Goal: Information Seeking & Learning: Learn about a topic

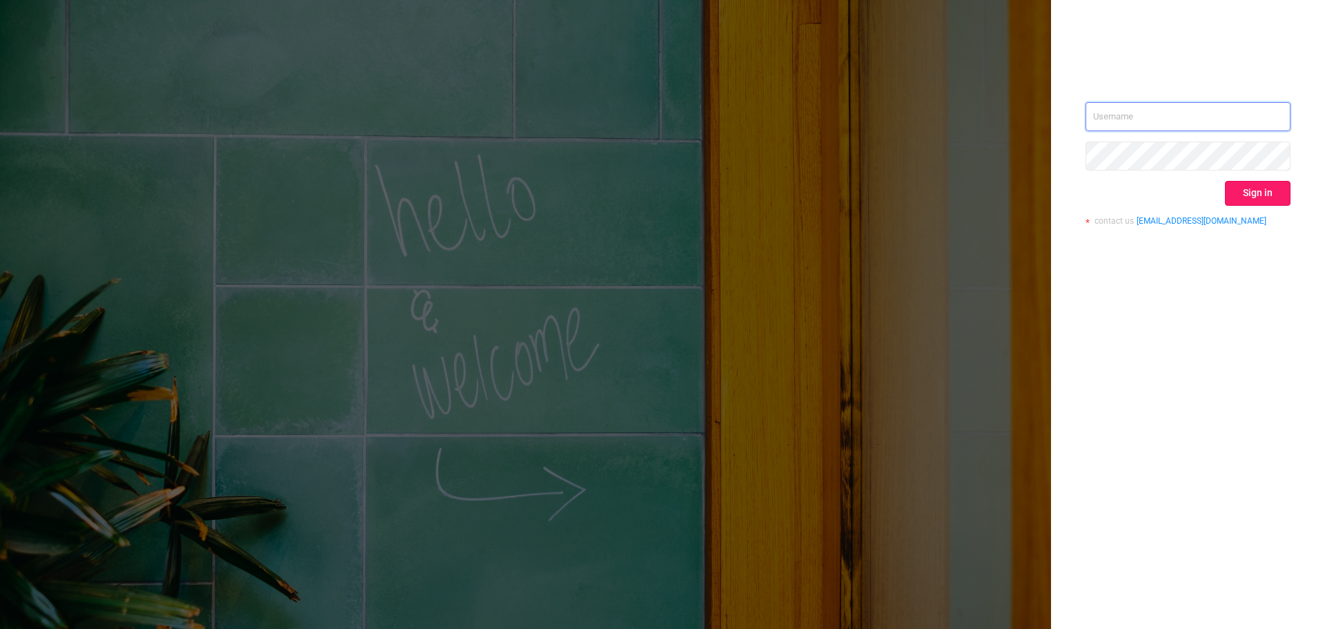
type input "[EMAIL_ADDRESS][DOMAIN_NAME]"
click at [1288, 197] on button "Sign in" at bounding box center [1258, 193] width 66 height 25
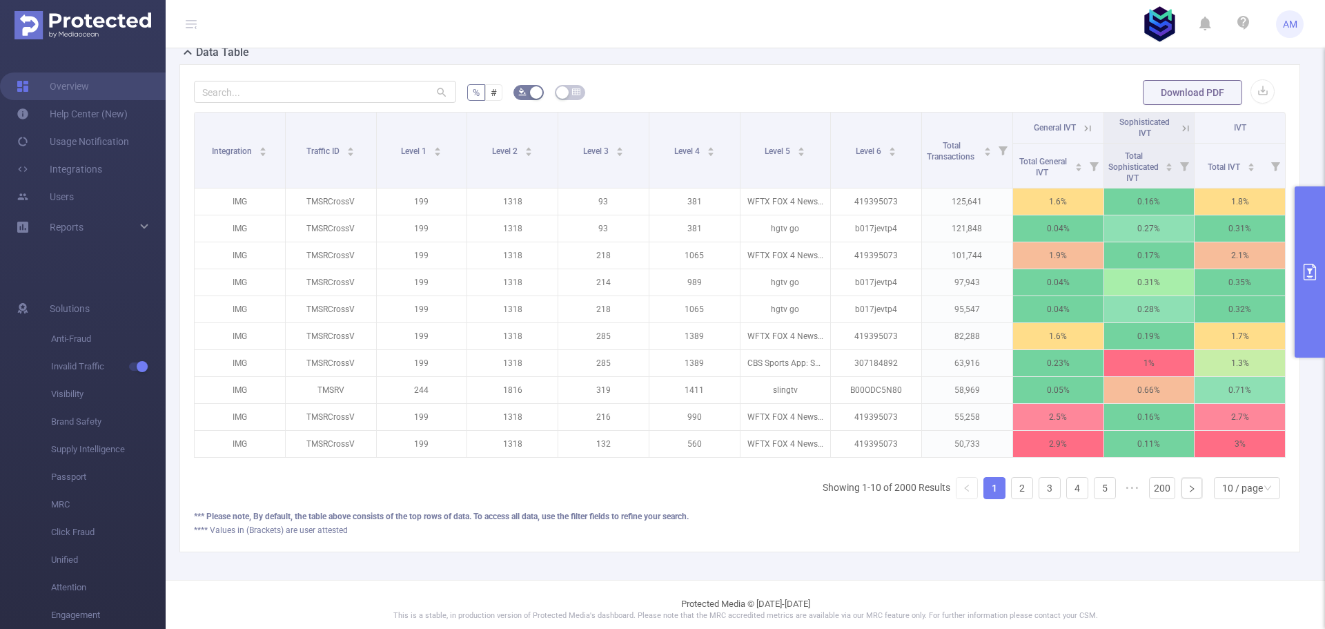
scroll to position [409, 0]
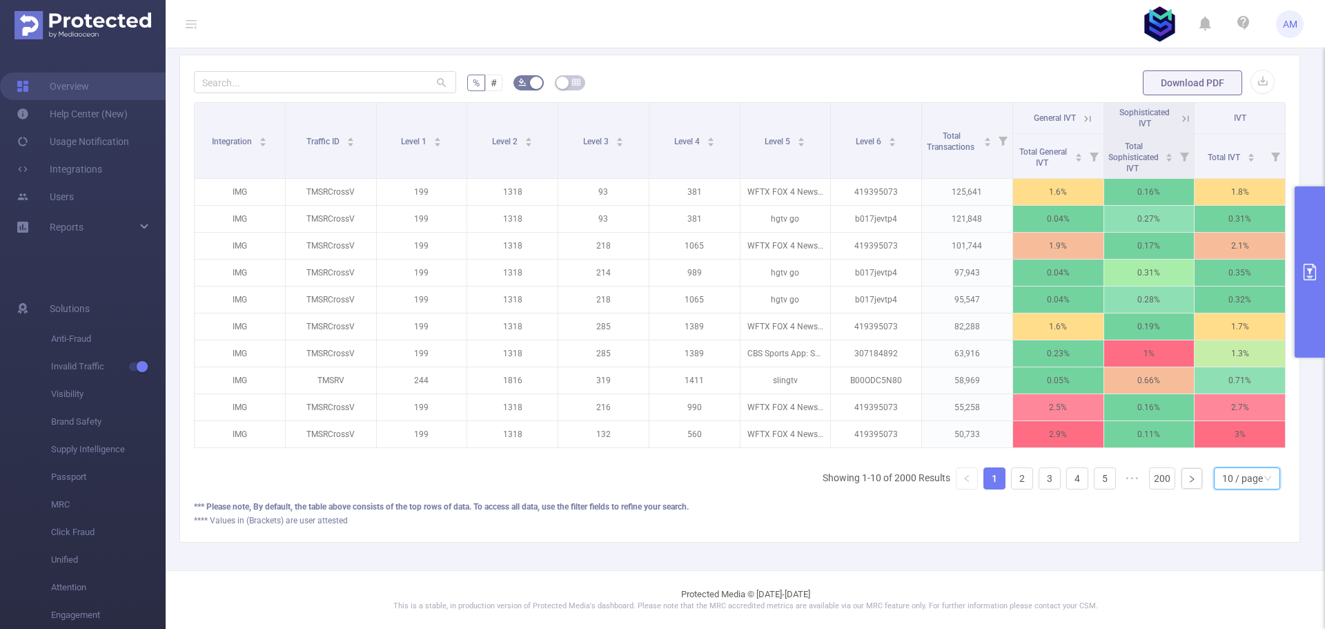
click at [1252, 480] on div "10 / page" at bounding box center [1242, 478] width 41 height 21
click at [1245, 453] on li "50 / page" at bounding box center [1236, 464] width 66 height 22
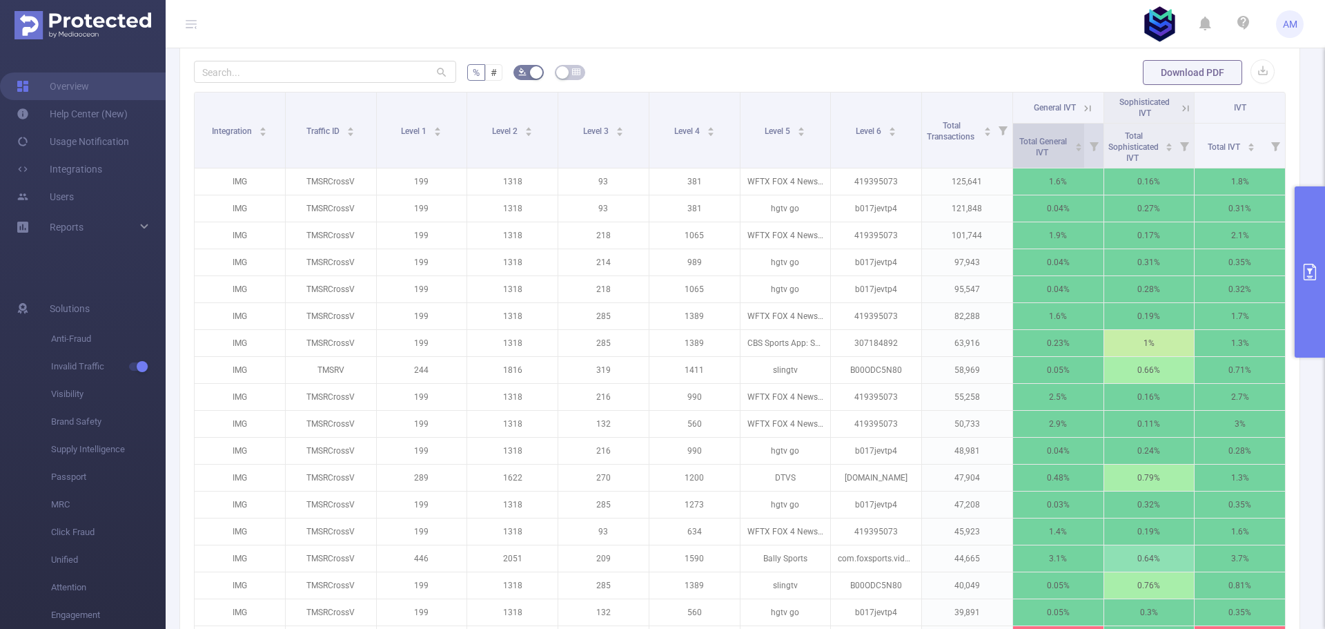
click at [1037, 150] on span "Total General IVT" at bounding box center [1044, 147] width 48 height 21
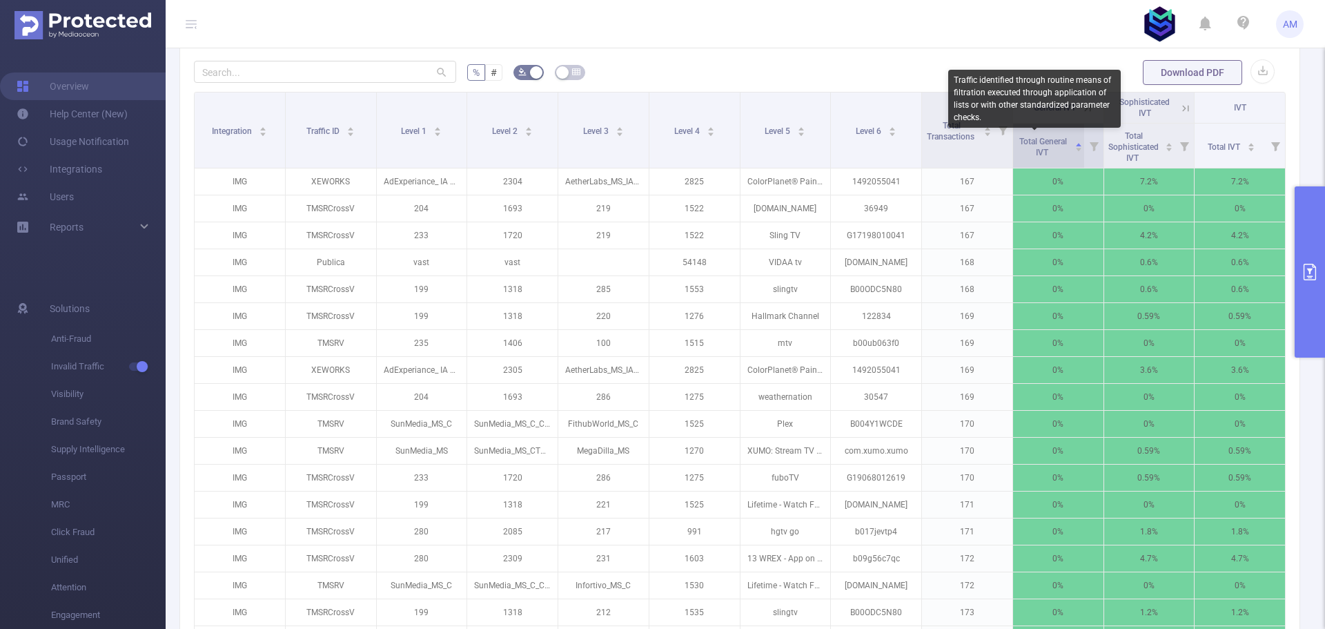
click at [1037, 150] on span "Total General IVT" at bounding box center [1044, 147] width 48 height 21
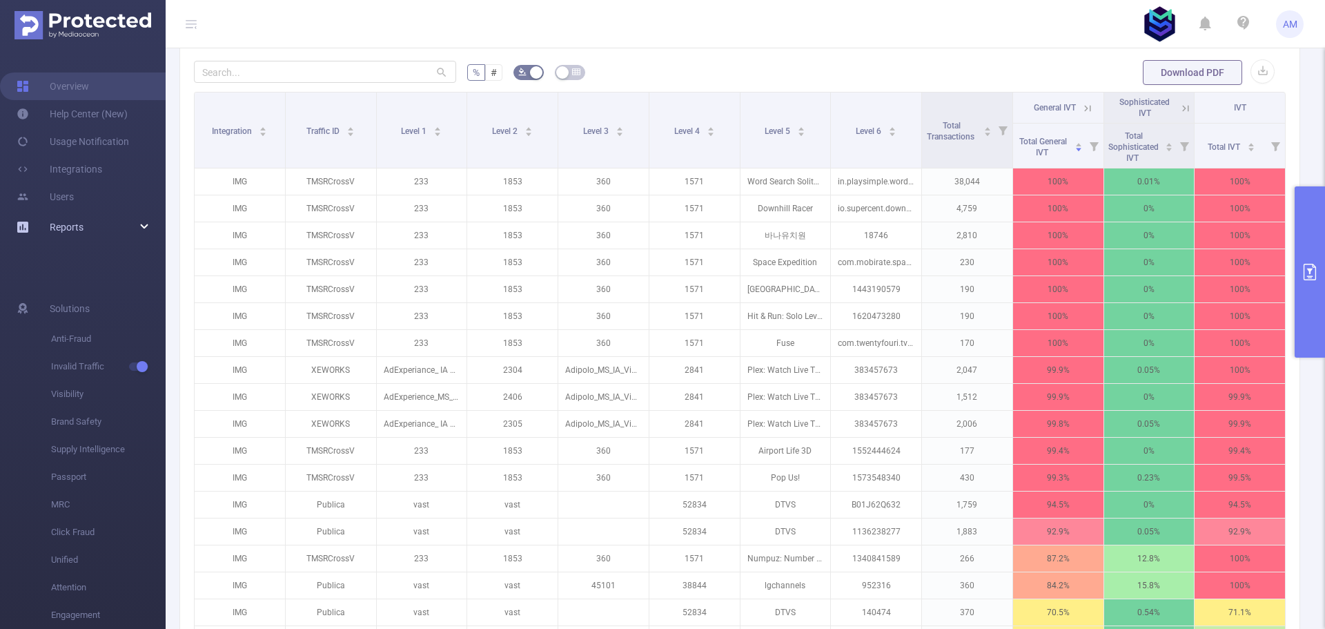
drag, startPoint x: 96, startPoint y: 229, endPoint x: 105, endPoint y: 228, distance: 9.0
click at [96, 229] on div "Reports" at bounding box center [83, 227] width 166 height 28
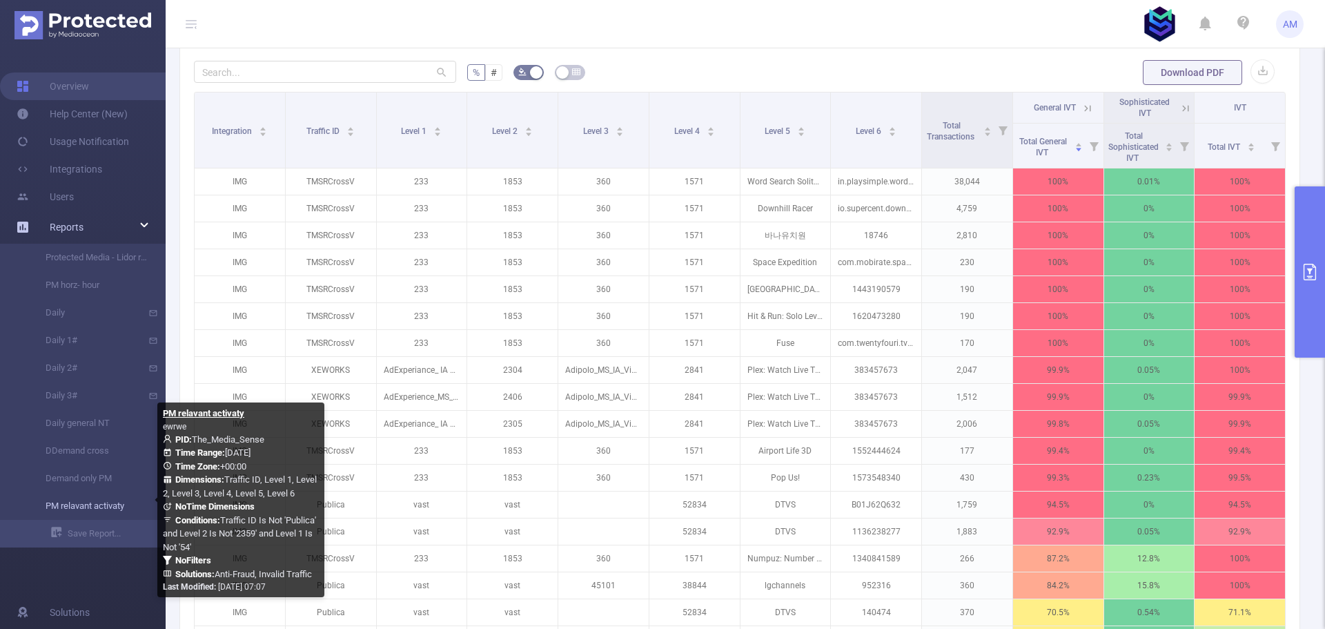
click at [88, 508] on link "PM relavant activaty" at bounding box center [88, 506] width 121 height 28
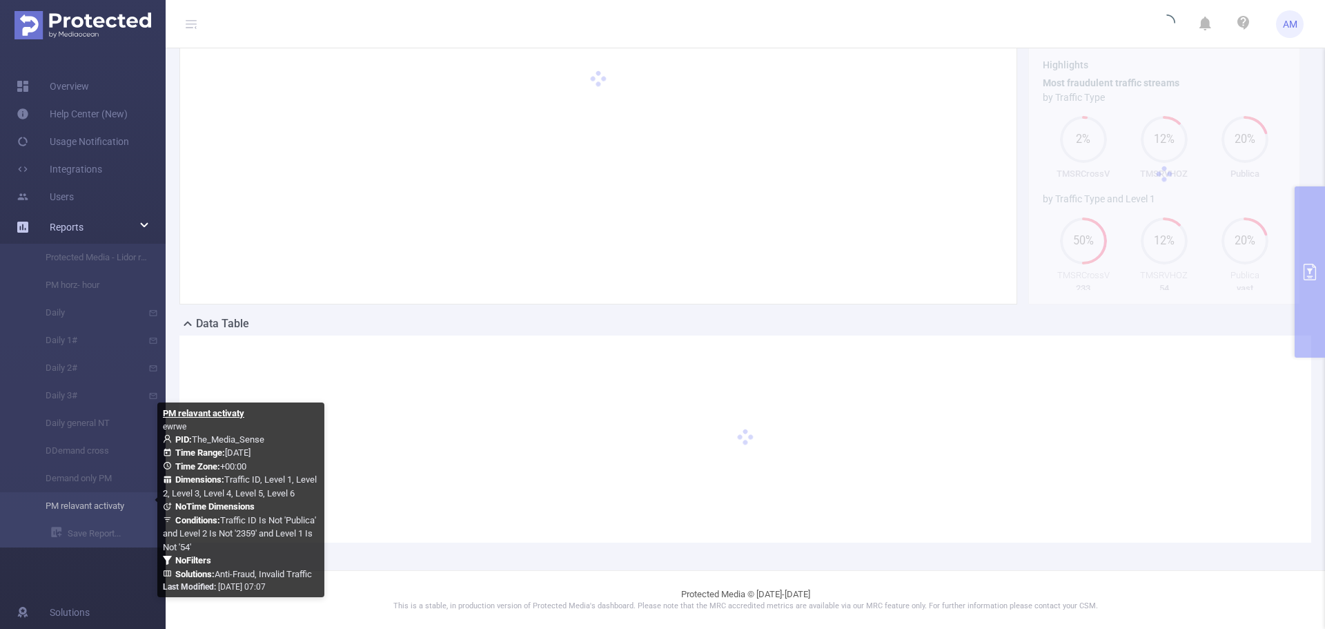
scroll to position [144, 0]
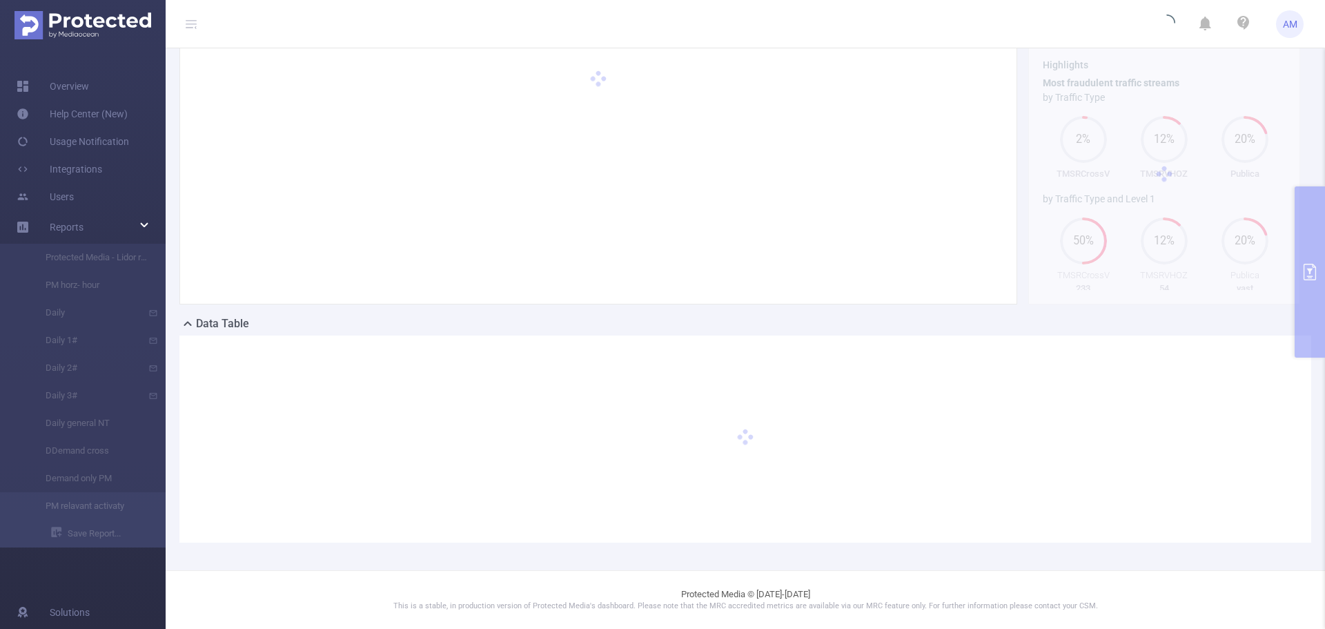
type input "[DATE] 00:00"
type input "[DATE] 23:59"
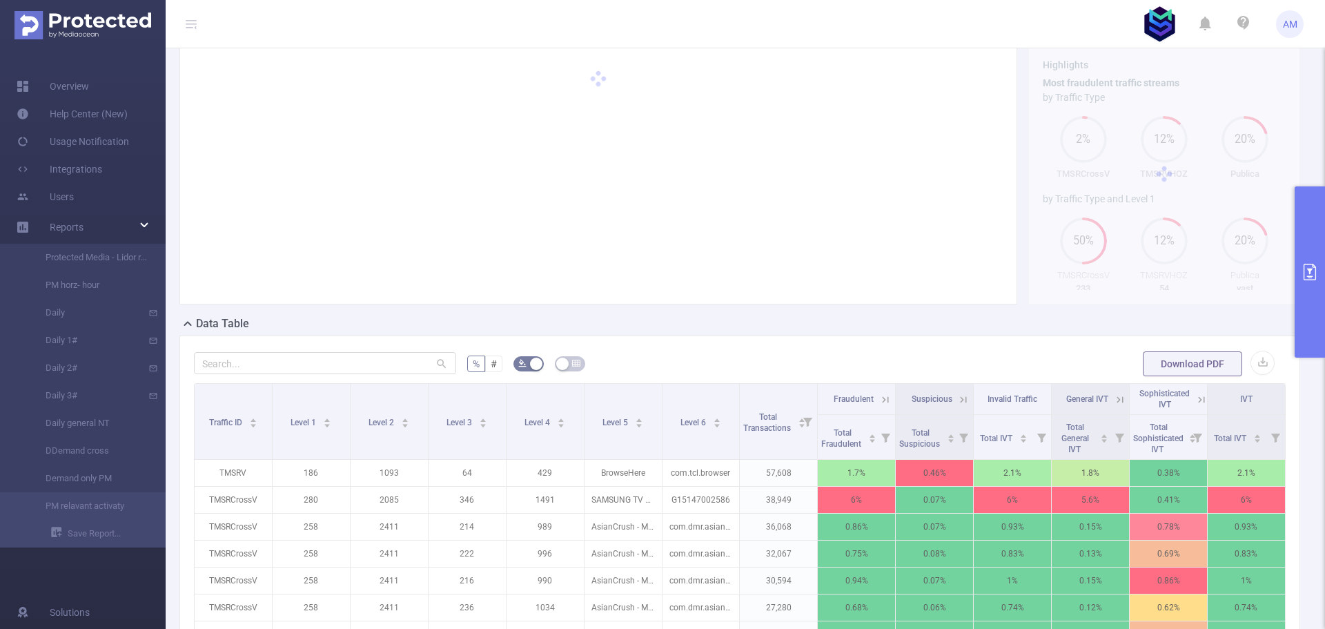
scroll to position [435, 0]
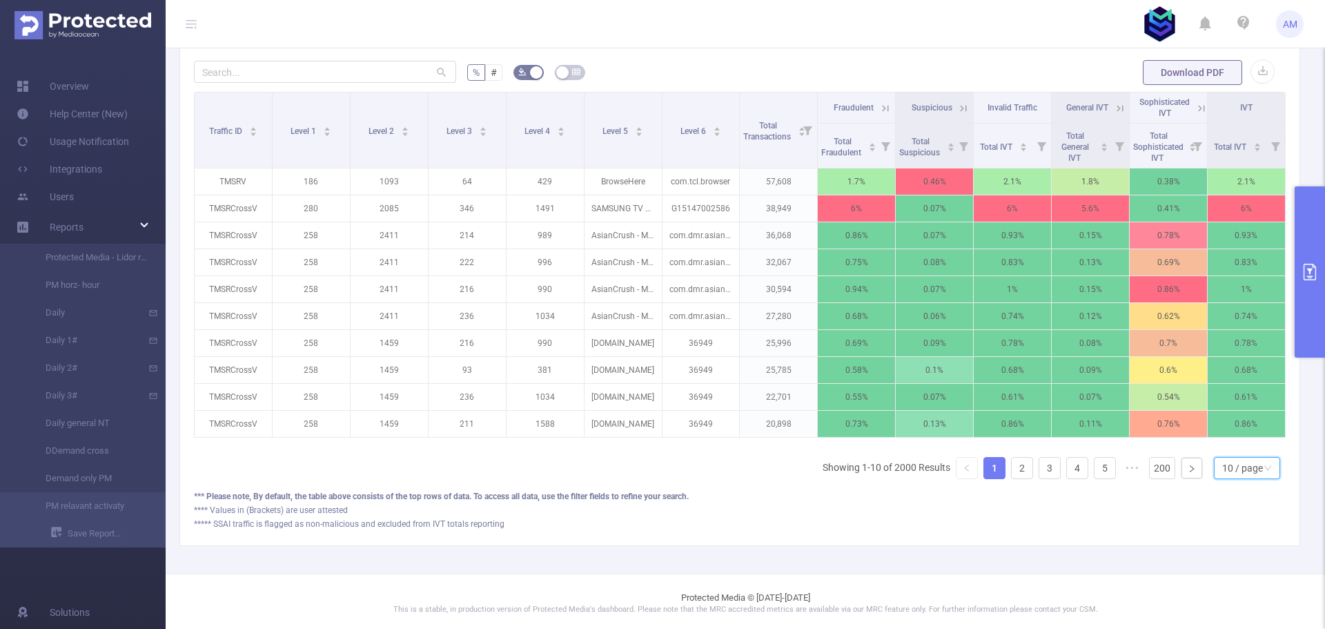
click at [1231, 477] on div "10 / page" at bounding box center [1242, 468] width 41 height 21
click at [1245, 455] on li "50 / page" at bounding box center [1236, 453] width 66 height 22
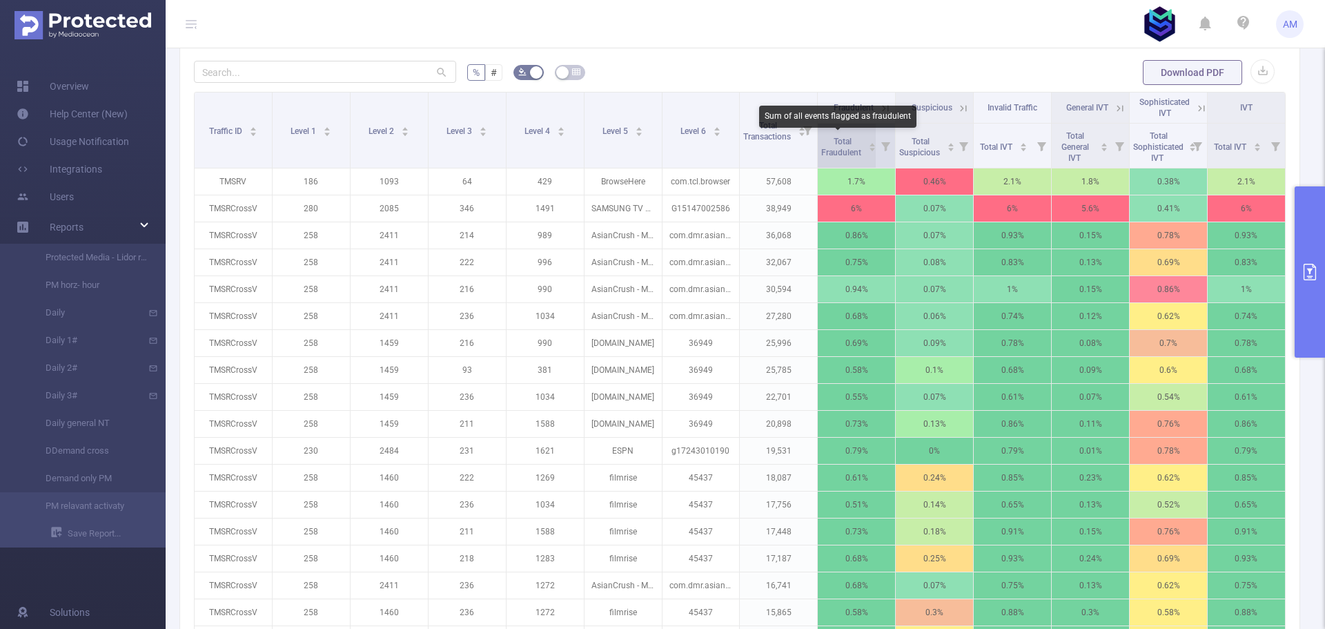
click at [841, 144] on span "Total Fraudulent" at bounding box center [842, 147] width 42 height 21
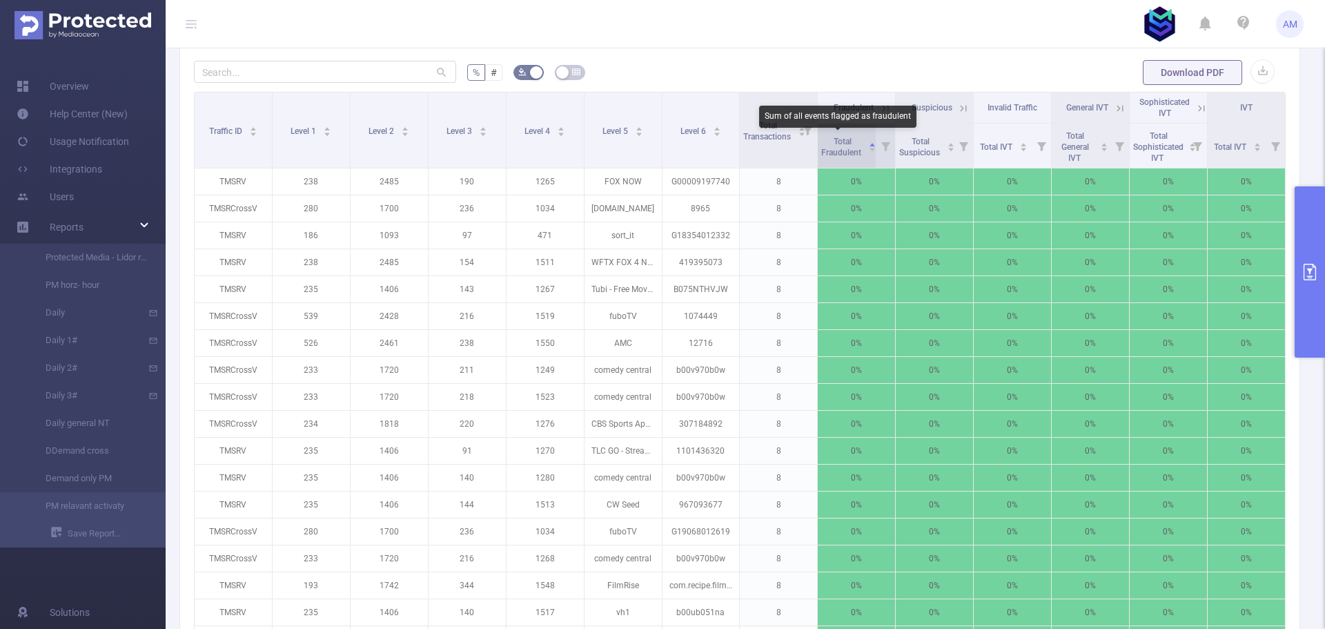
click at [841, 144] on span "Total Fraudulent" at bounding box center [842, 147] width 42 height 21
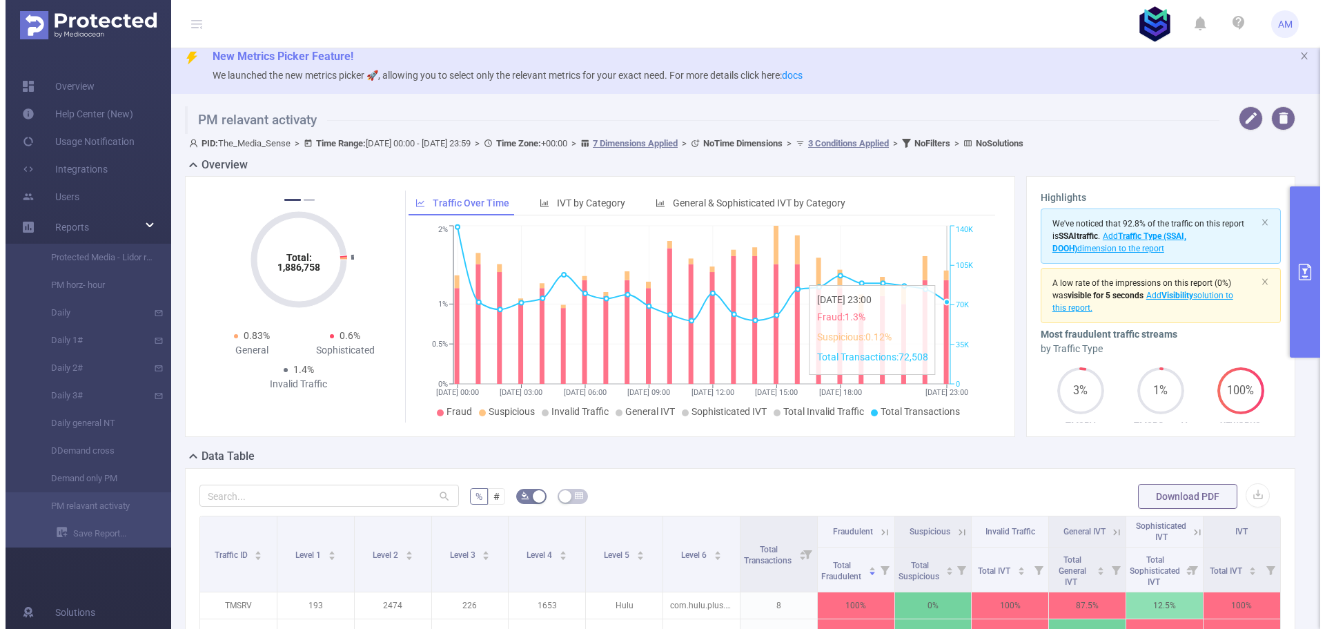
scroll to position [0, 0]
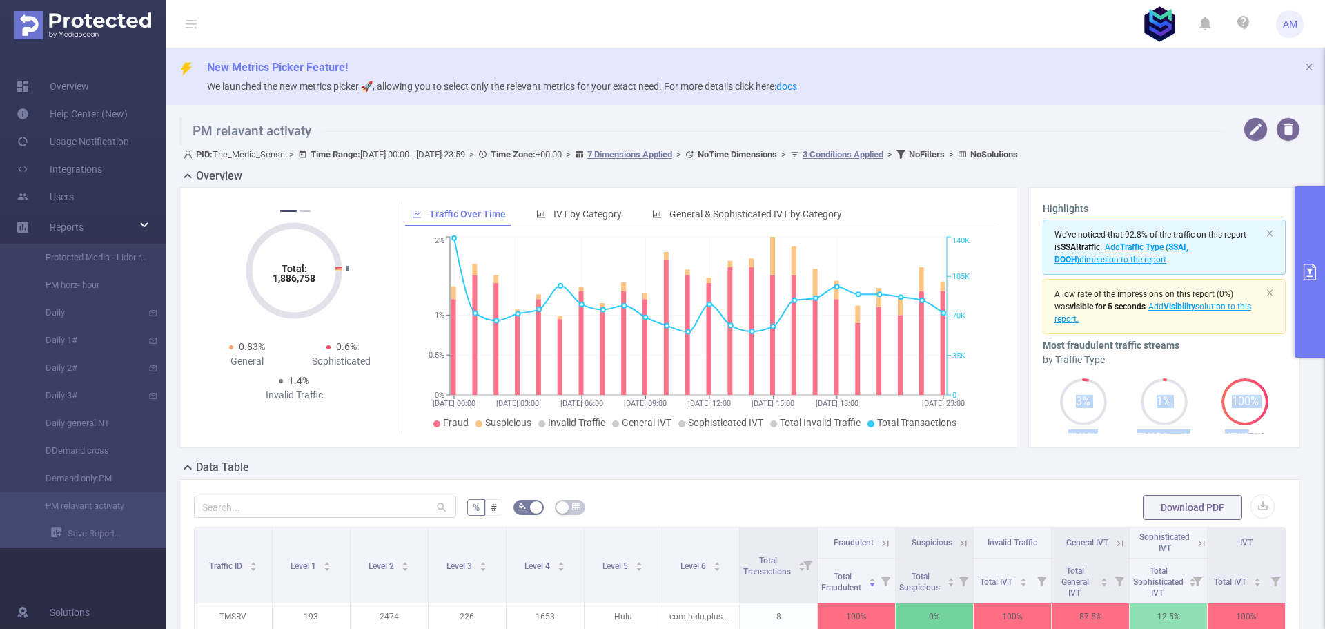
drag, startPoint x: 1257, startPoint y: 358, endPoint x: 1240, endPoint y: 430, distance: 73.7
click at [1240, 430] on div "by Traffic Type 3% TMSRV 1% TMSRCrossV 100% XEWORKS" at bounding box center [1164, 403] width 243 height 101
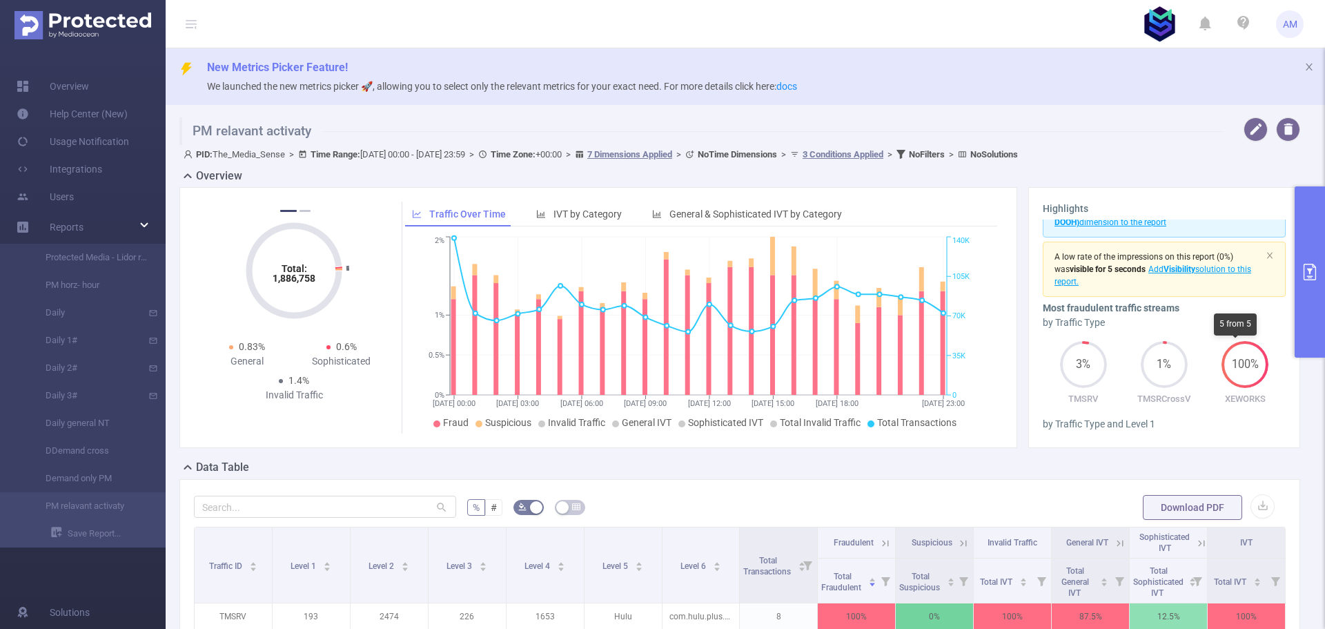
click at [1267, 396] on p "XEWORKS" at bounding box center [1245, 399] width 81 height 14
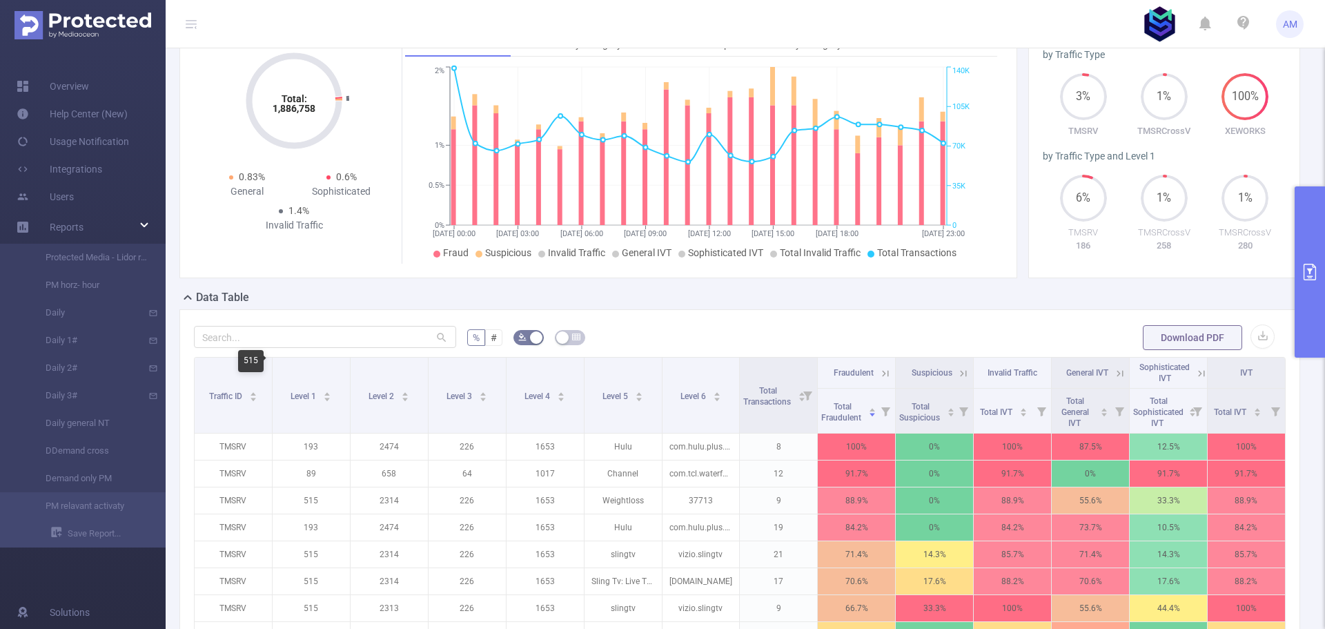
scroll to position [138, 0]
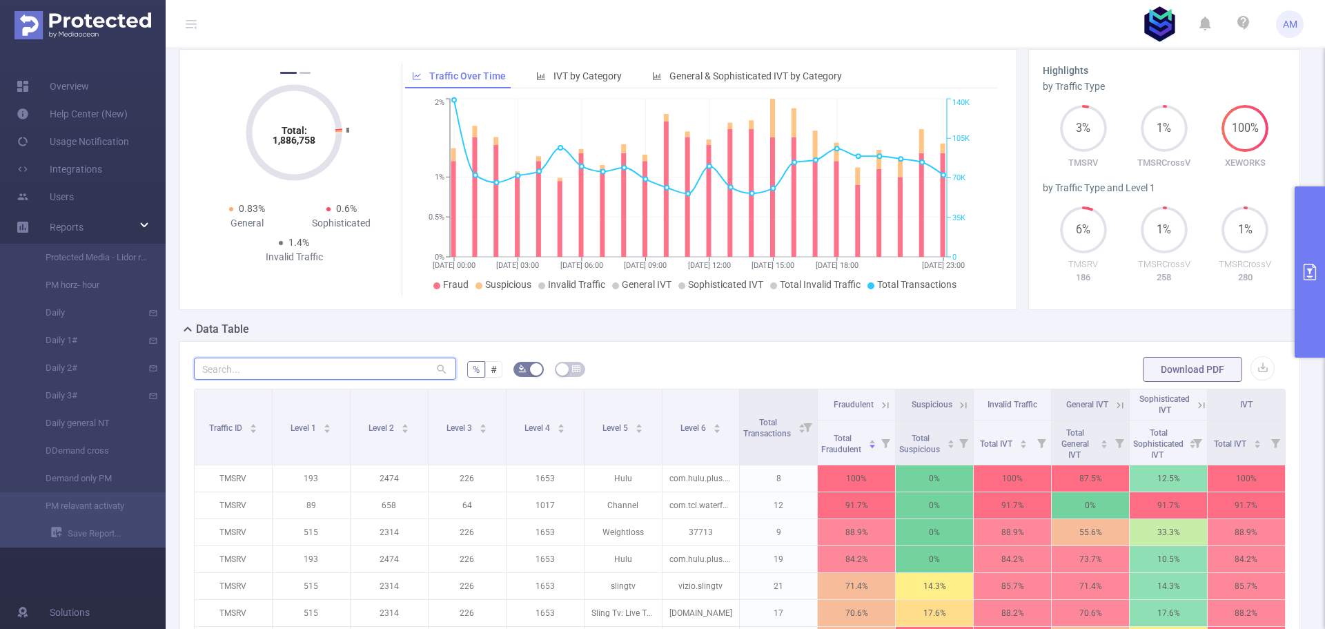
click at [276, 369] on input "text" at bounding box center [325, 369] width 262 height 22
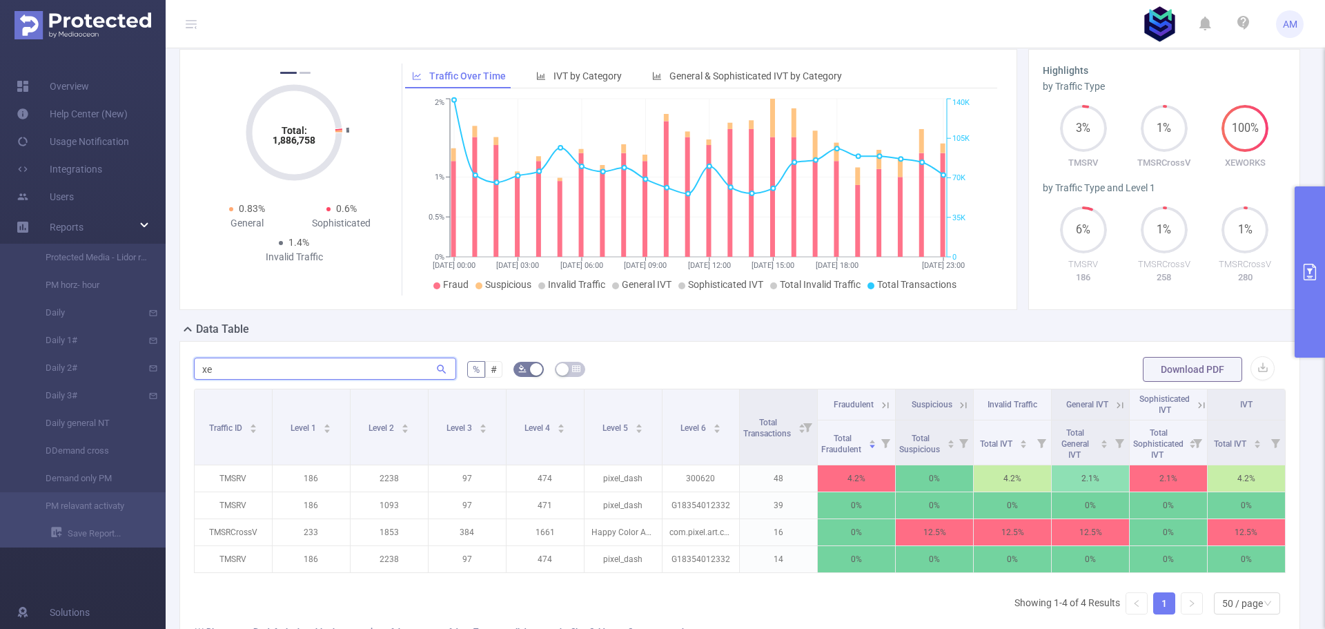
type input "xew"
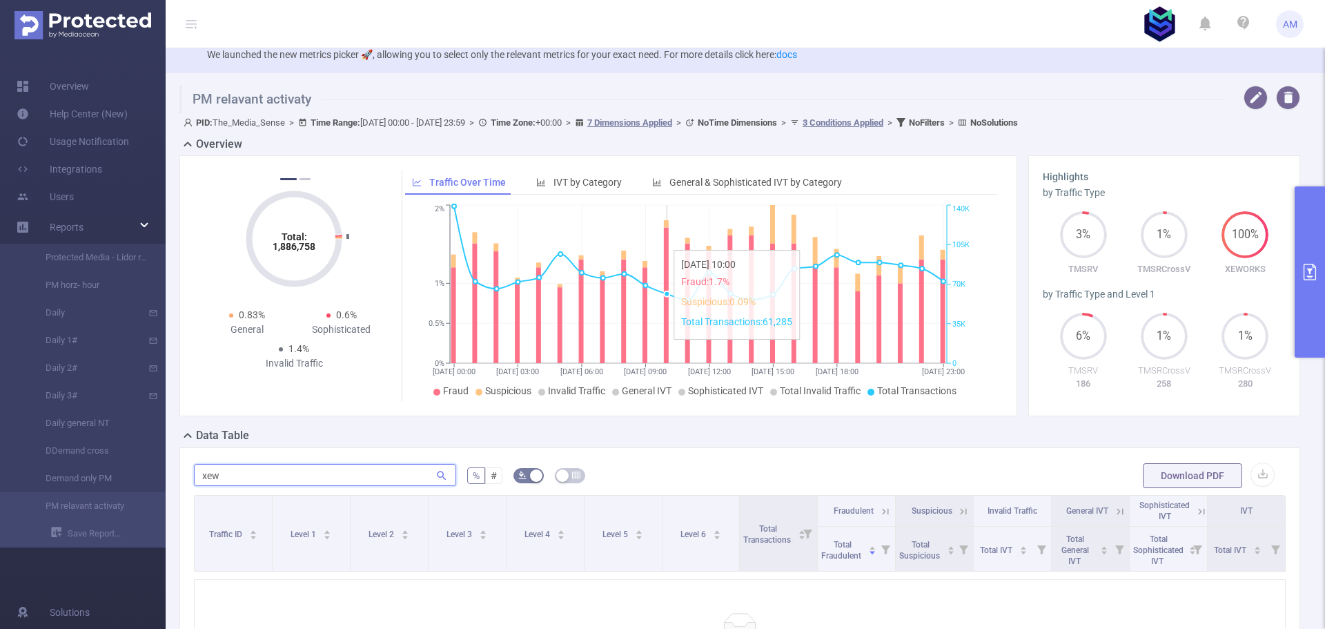
scroll to position [0, 0]
